Goal: Find specific page/section: Find specific page/section

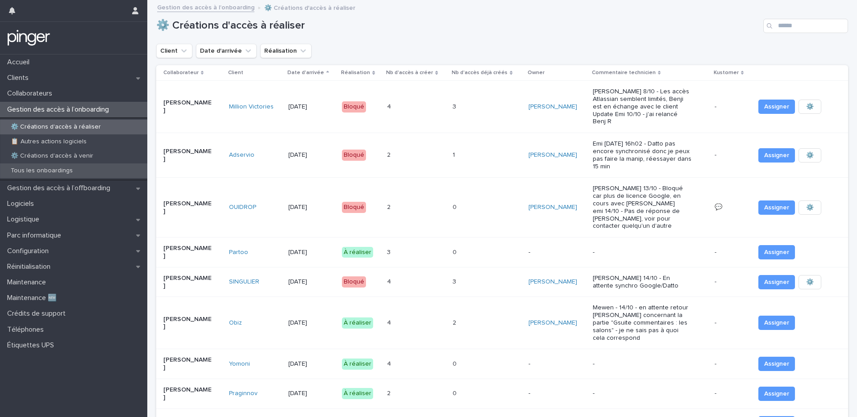
click at [89, 169] on div "Tous les onboardings" at bounding box center [73, 170] width 147 height 15
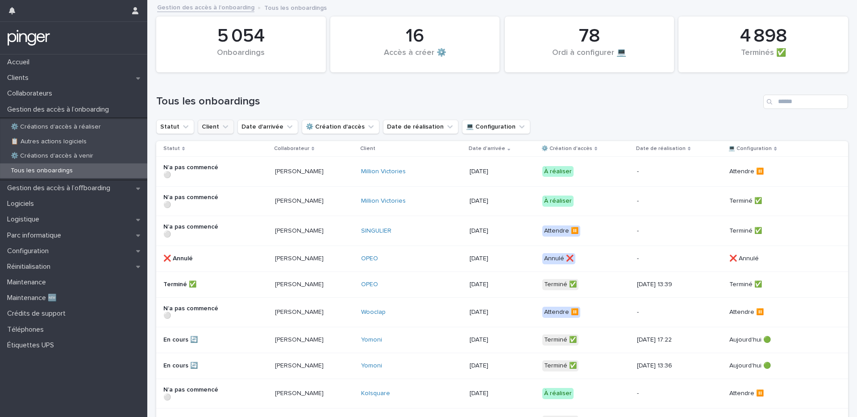
click at [221, 128] on icon "Client" at bounding box center [225, 126] width 9 height 9
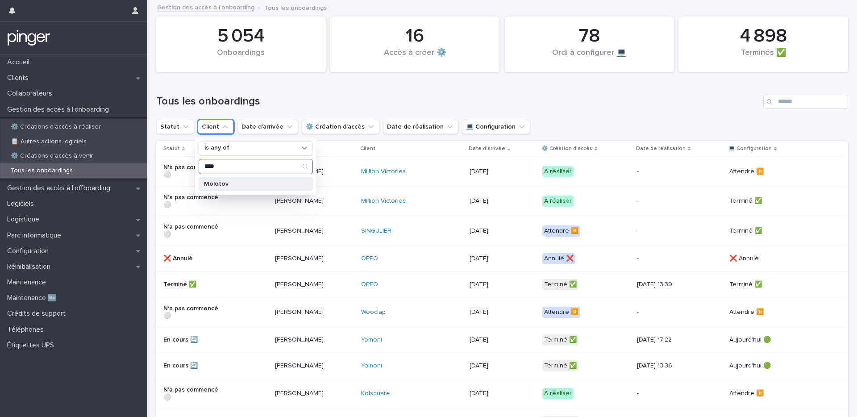
type input "****"
click at [249, 187] on div "Molotov" at bounding box center [256, 184] width 114 height 14
click at [298, 99] on h1 "Tous les onboardings" at bounding box center [457, 101] width 603 height 13
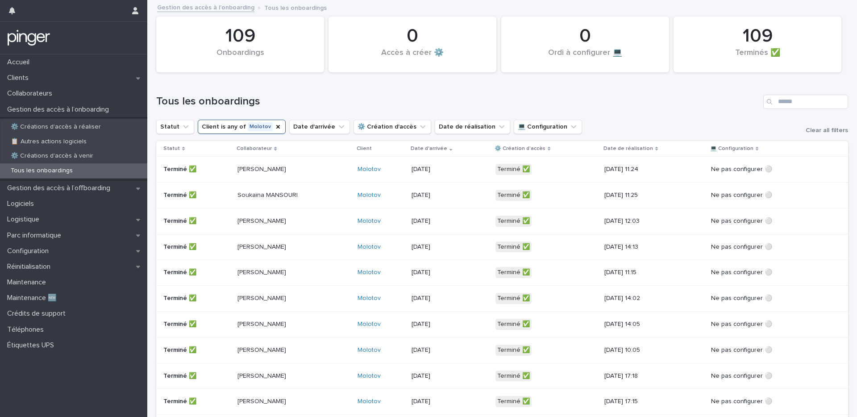
click at [338, 99] on h1 "Tous les onboardings" at bounding box center [457, 101] width 603 height 13
click at [371, 92] on div "Tous les onboardings" at bounding box center [502, 98] width 692 height 43
click at [288, 107] on h1 "Tous les onboardings" at bounding box center [457, 101] width 603 height 13
